Goal: Information Seeking & Learning: Learn about a topic

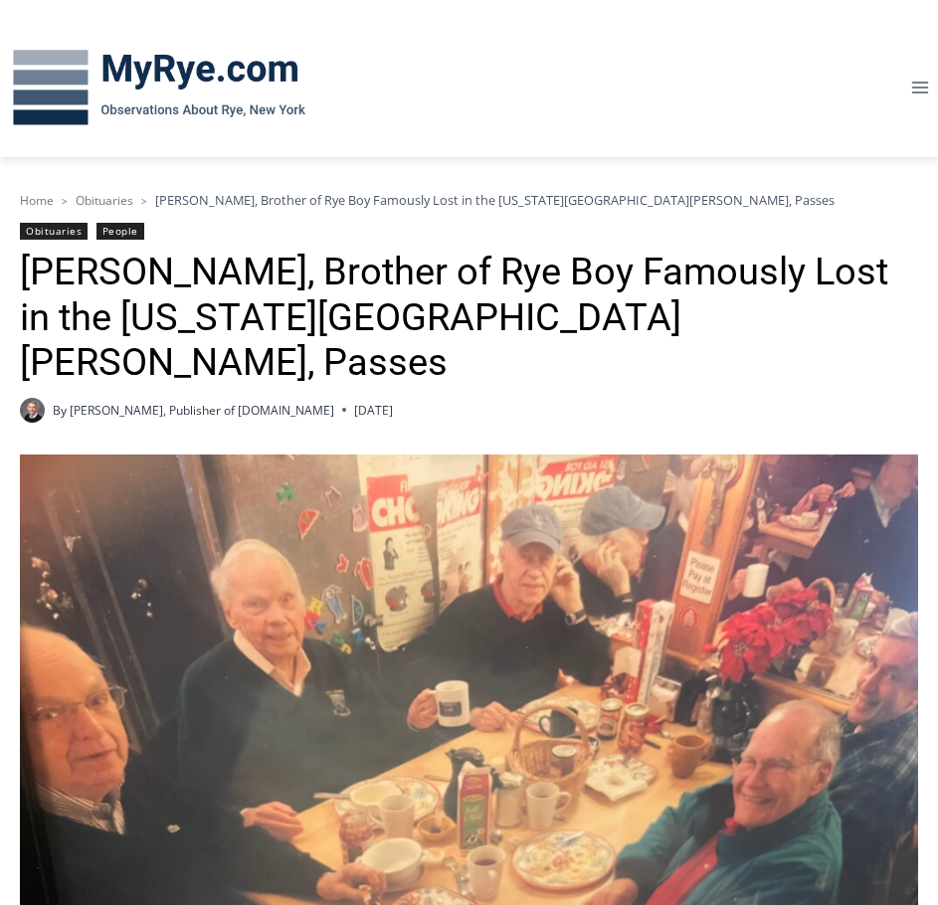
scroll to position [511, 0]
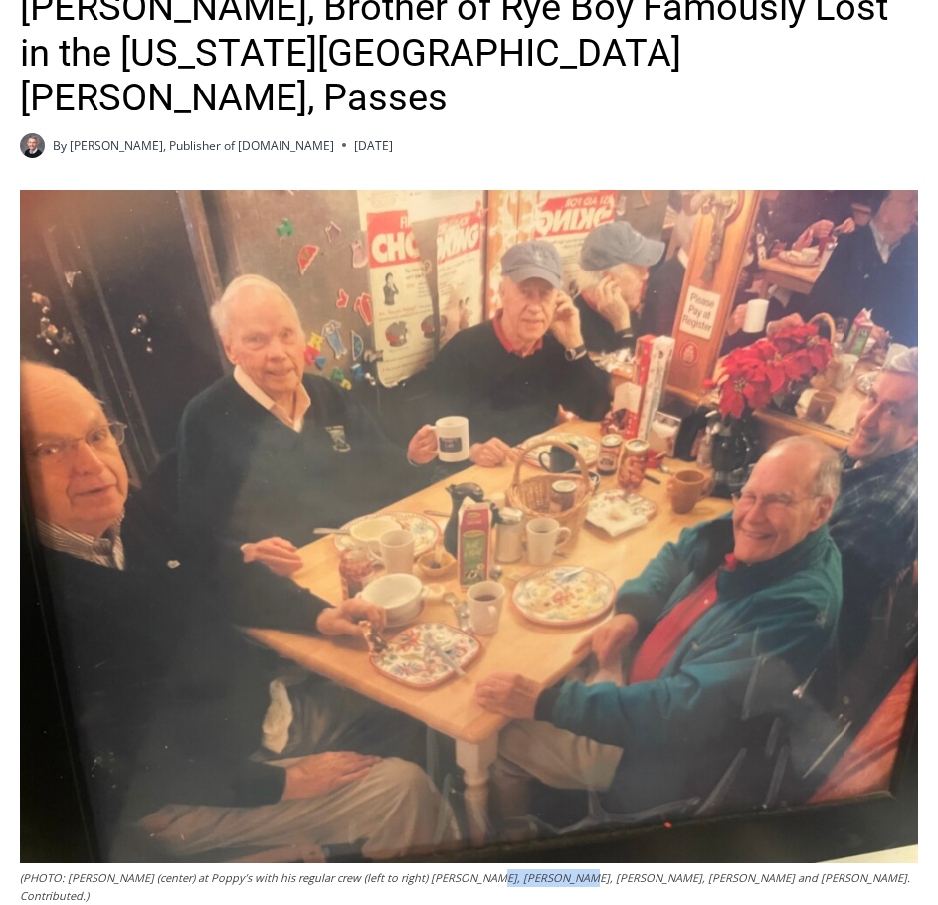
drag, startPoint x: 469, startPoint y: 834, endPoint x: 550, endPoint y: 833, distance: 80.5
click at [550, 869] on figcaption "(PHOTO: [PERSON_NAME] (center) at Poppy’s with his regular crew (left to right)…" at bounding box center [469, 886] width 898 height 35
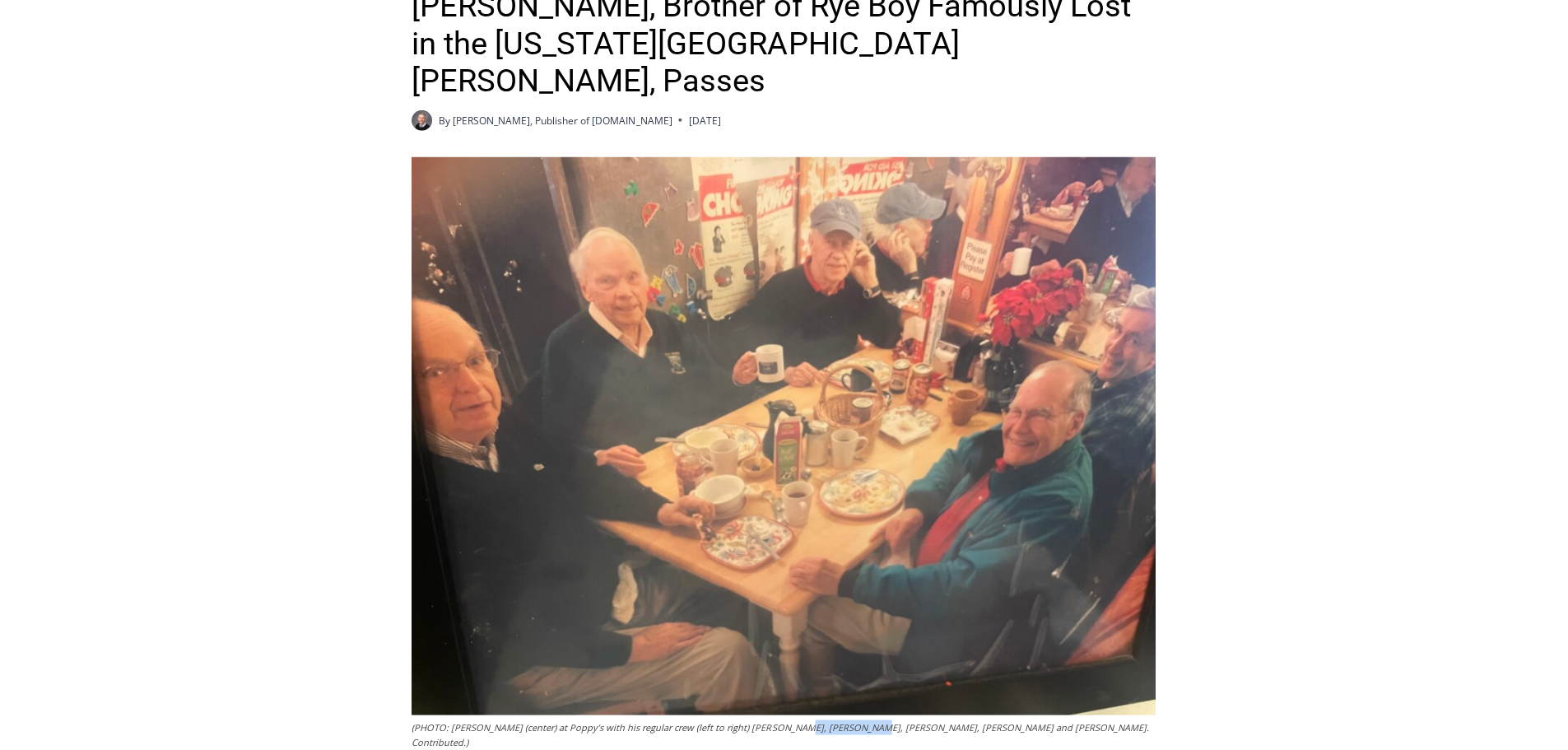
scroll to position [0, 0]
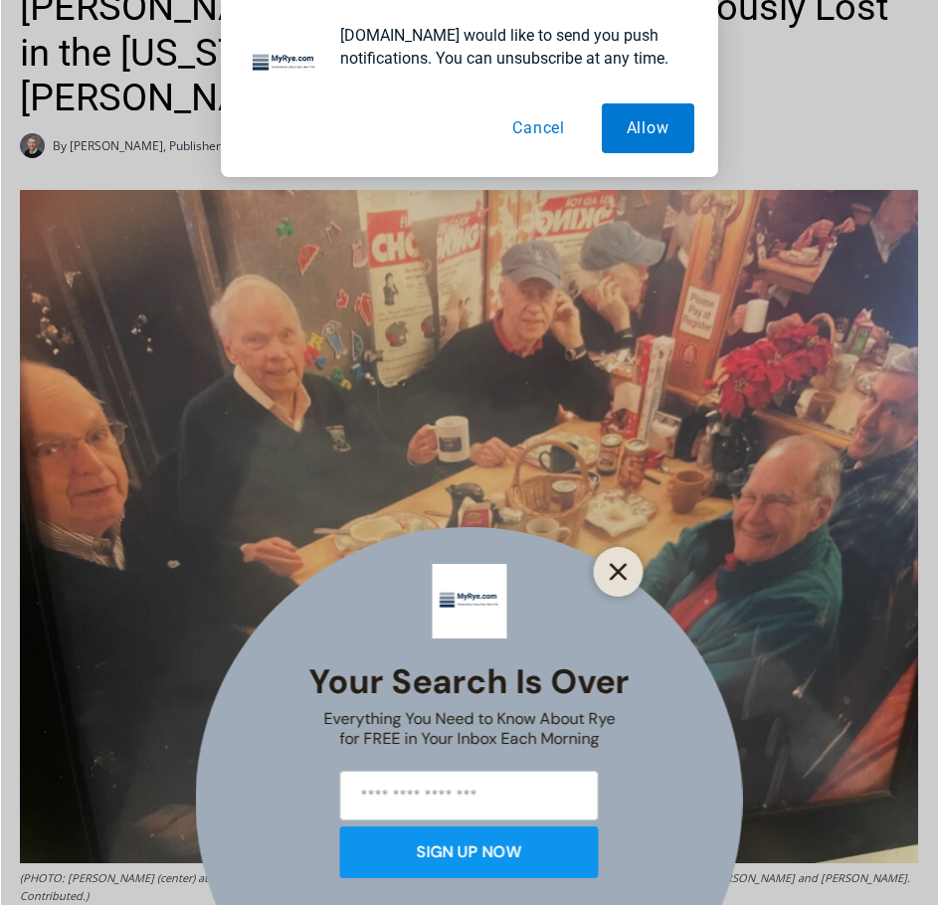
click at [624, 565] on line "Close" at bounding box center [617, 572] width 14 height 14
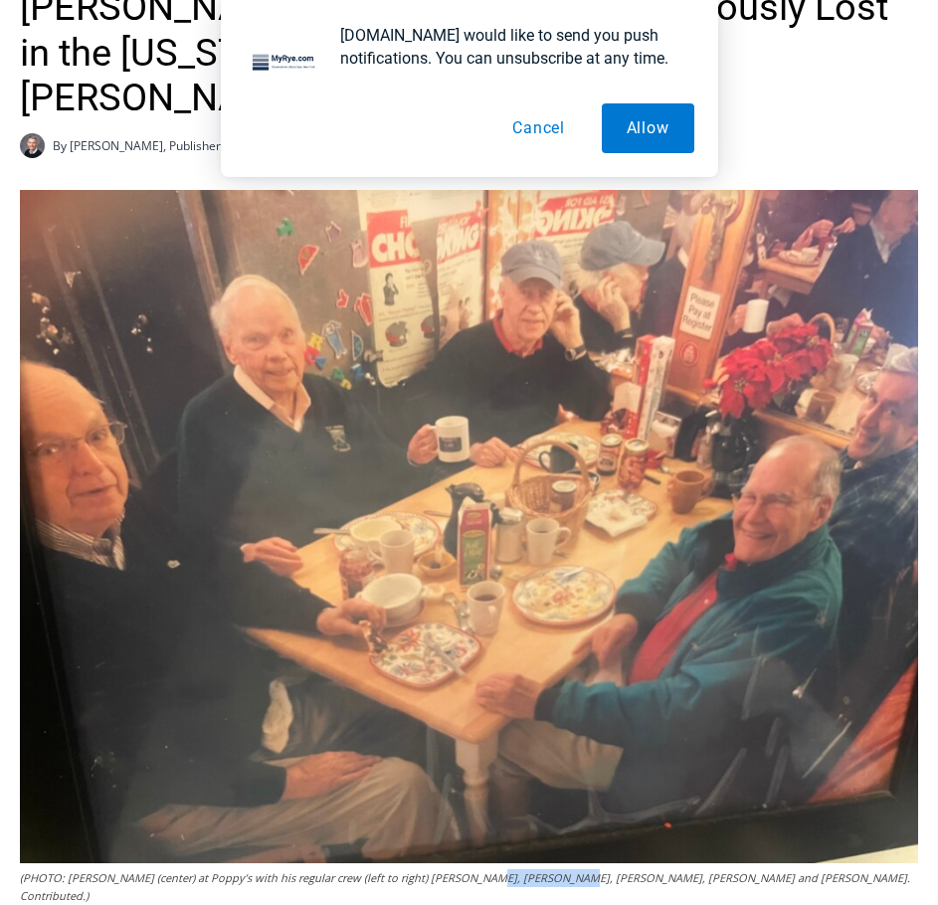
click at [548, 135] on button "Cancel" at bounding box center [538, 128] width 102 height 50
